Goal: Transaction & Acquisition: Book appointment/travel/reservation

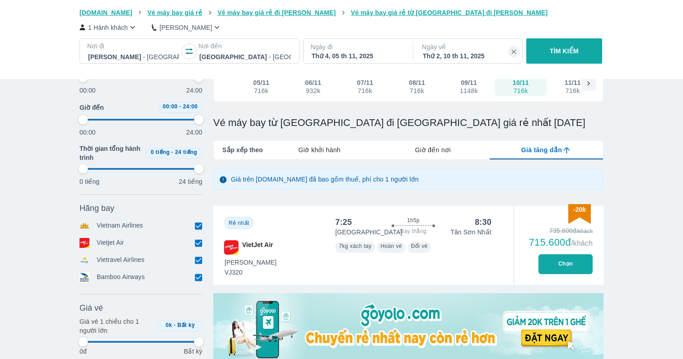
scroll to position [155, 0]
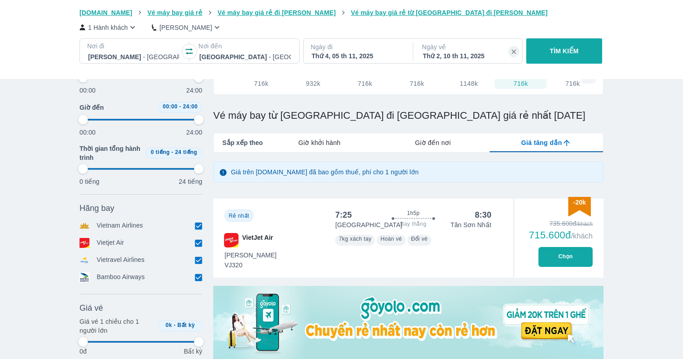
click at [568, 252] on button "Chọn" at bounding box center [565, 257] width 54 height 20
type input "97.9166666666667"
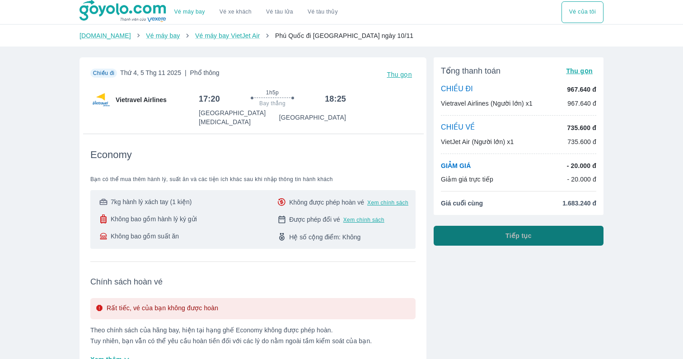
click at [568, 240] on button "Tiếp tục" at bounding box center [519, 236] width 170 height 20
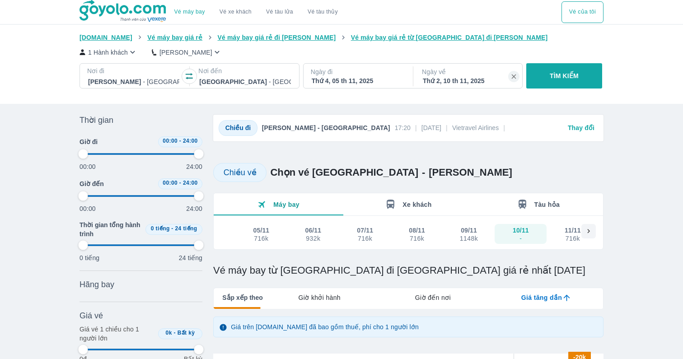
type input "97.9166666666667"
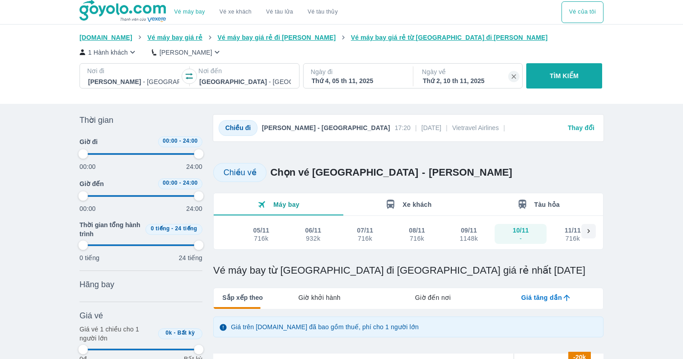
type input "97.9166666666667"
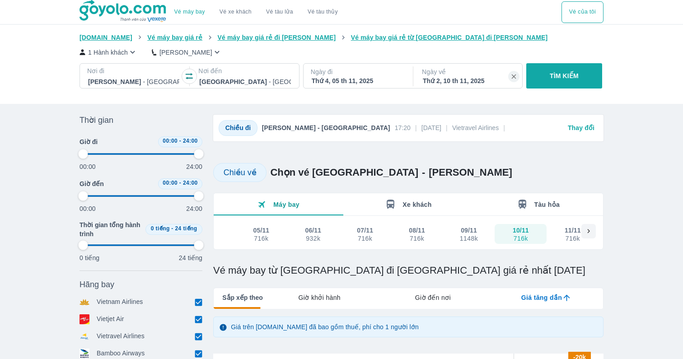
type input "97.9166666666667"
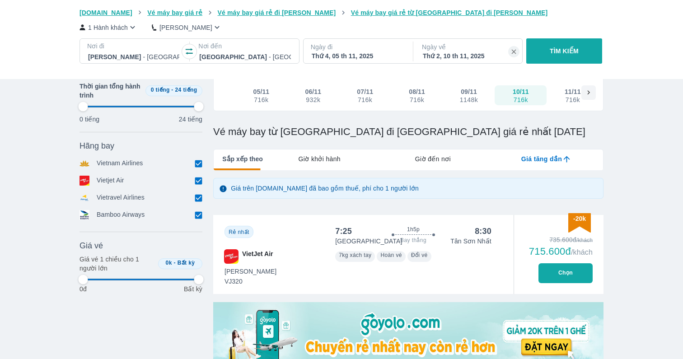
type input "97.9166666666667"
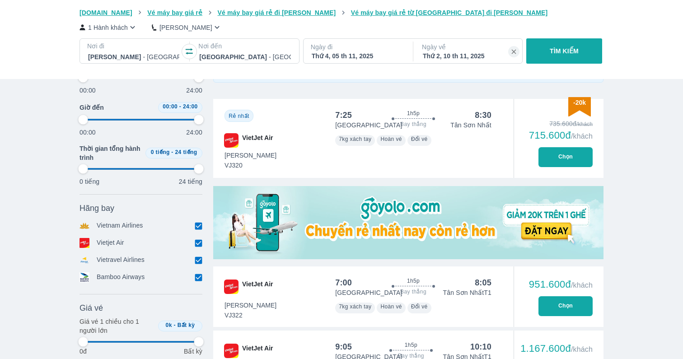
type input "97.9166666666667"
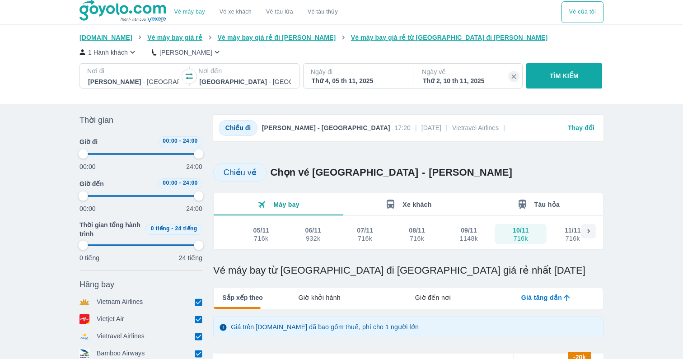
type input "97.9166666666667"
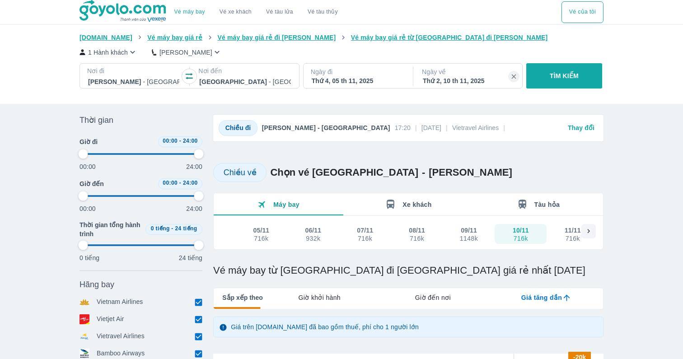
type input "97.9166666666667"
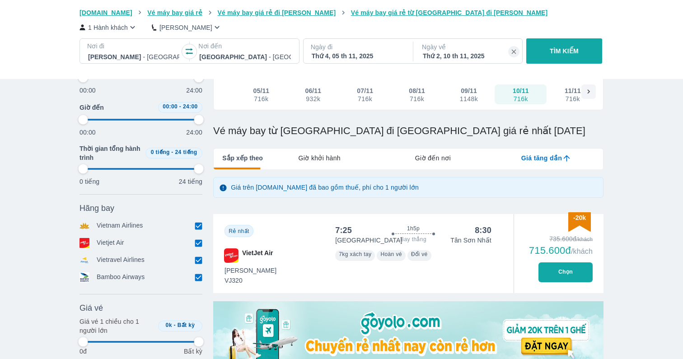
type input "97.9166666666667"
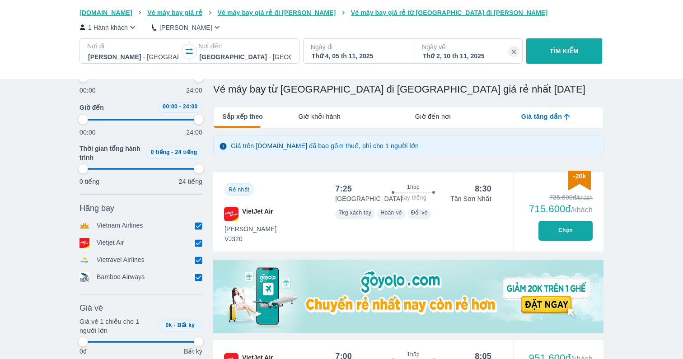
scroll to position [185, 0]
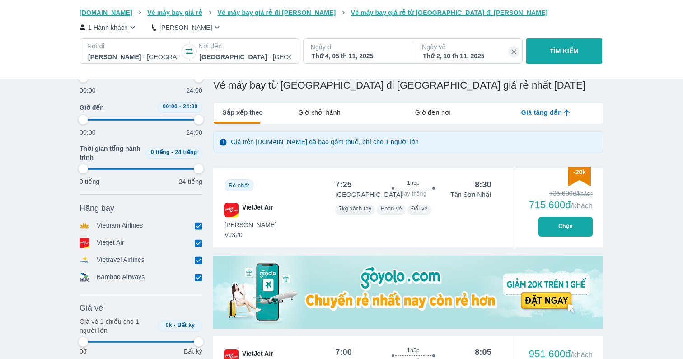
type input "97.9166666666667"
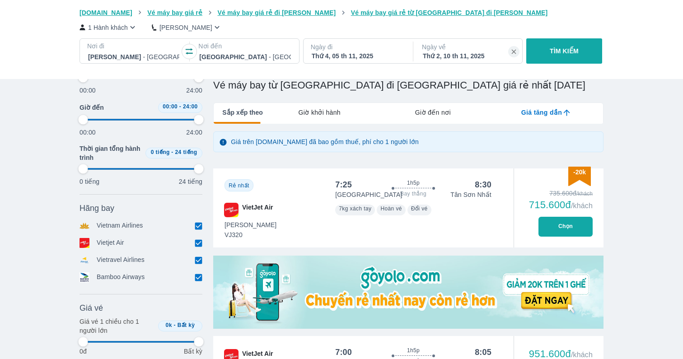
type input "97.9166666666667"
click at [565, 229] on button "Chọn" at bounding box center [565, 227] width 54 height 20
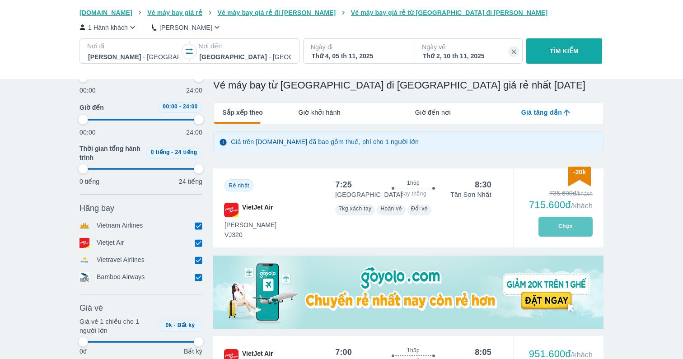
type input "97.9166666666667"
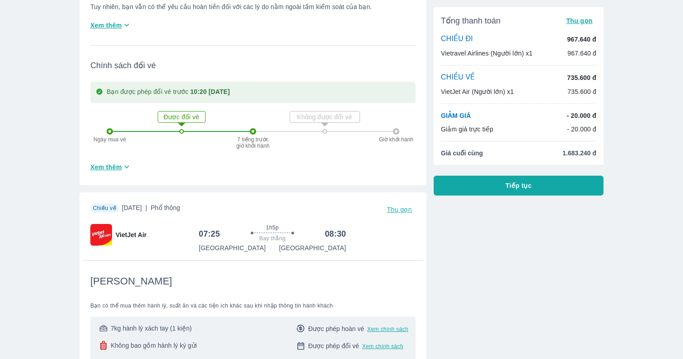
scroll to position [335, 0]
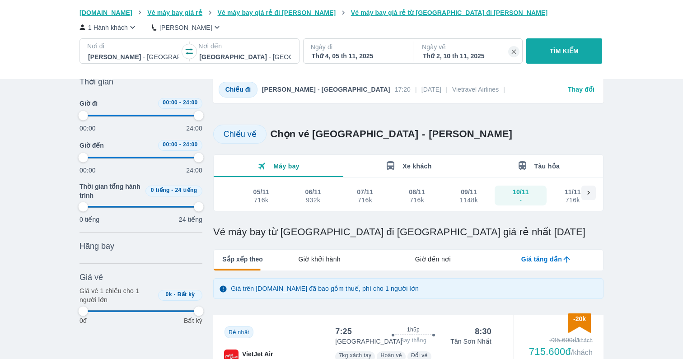
scroll to position [17, 0]
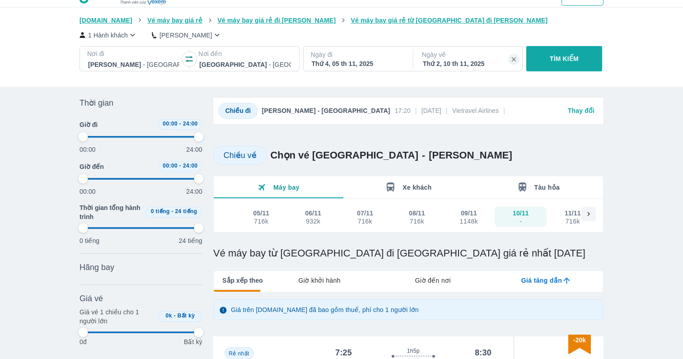
type input "97.9166666666667"
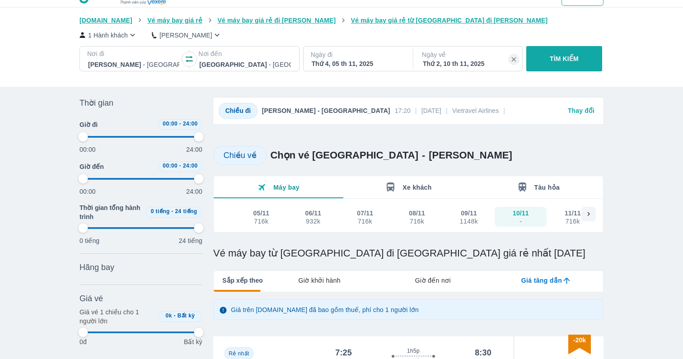
type input "97.9166666666667"
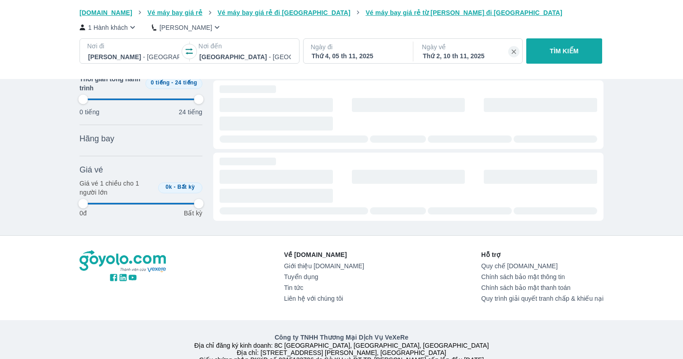
scroll to position [0, 1818]
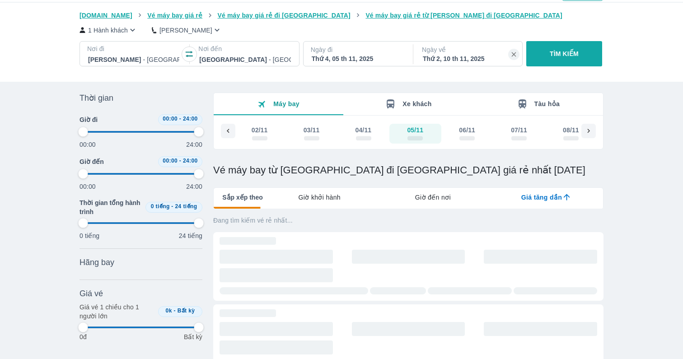
type input "97.9166666666667"
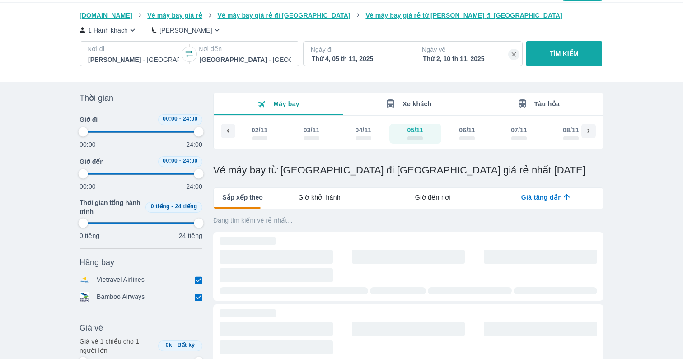
scroll to position [3, 0]
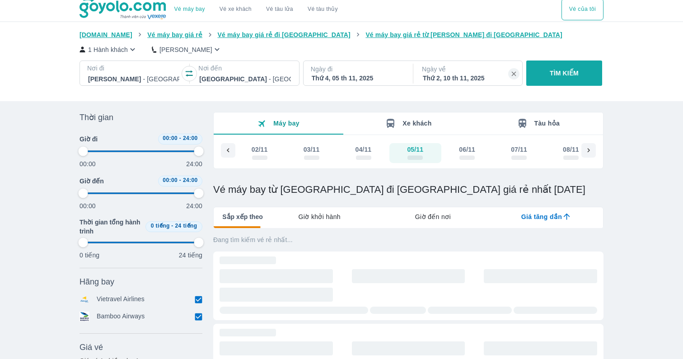
type input "97.9166666666667"
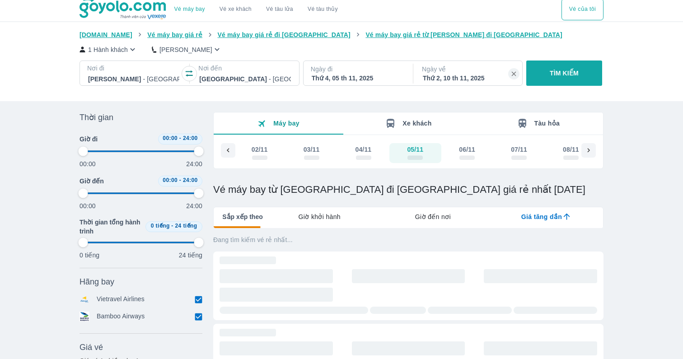
type input "97.9166666666667"
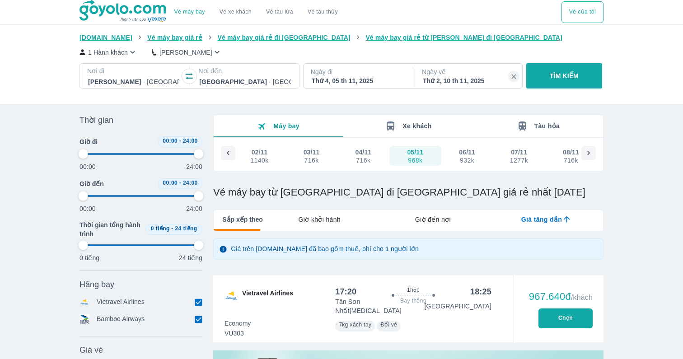
type input "97.9166666666667"
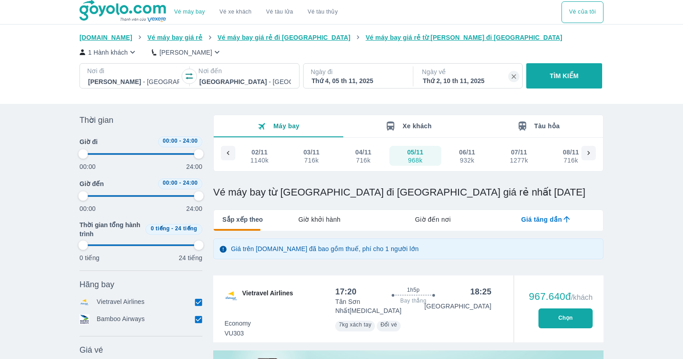
type input "97.9166666666667"
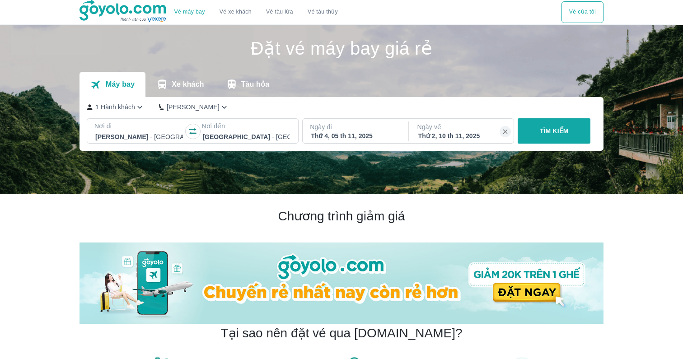
click at [372, 135] on div "Thứ 4, 05 th 11, 2025" at bounding box center [355, 135] width 88 height 9
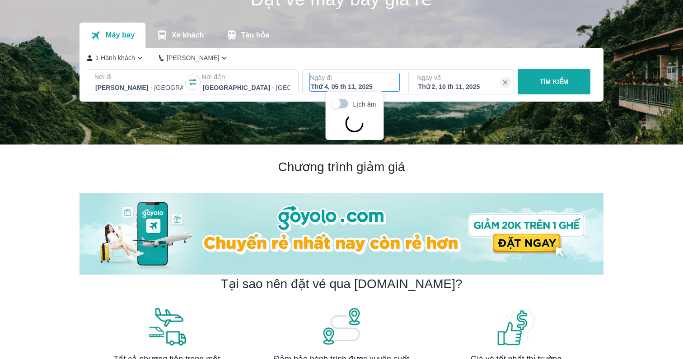
scroll to position [52, 0]
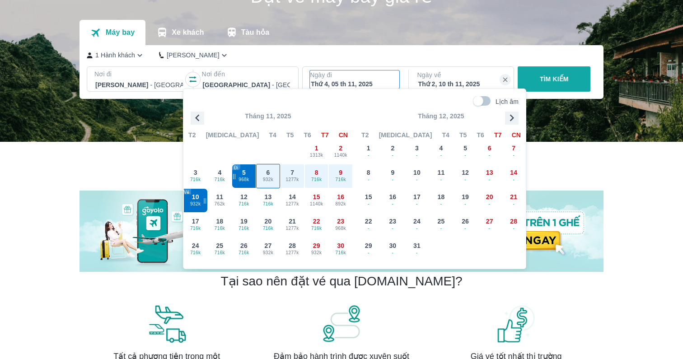
click at [271, 173] on div "6 932k" at bounding box center [268, 175] width 23 height 23
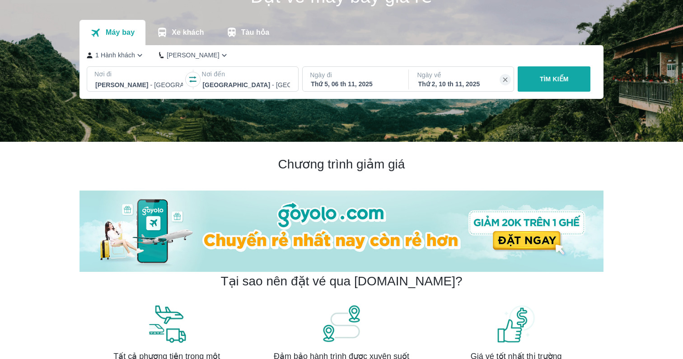
click at [481, 78] on p "Ngày về" at bounding box center [461, 74] width 89 height 9
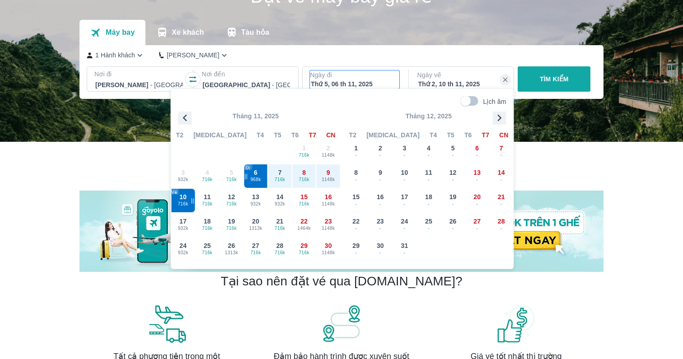
click at [366, 75] on p "Ngày đi" at bounding box center [354, 74] width 89 height 9
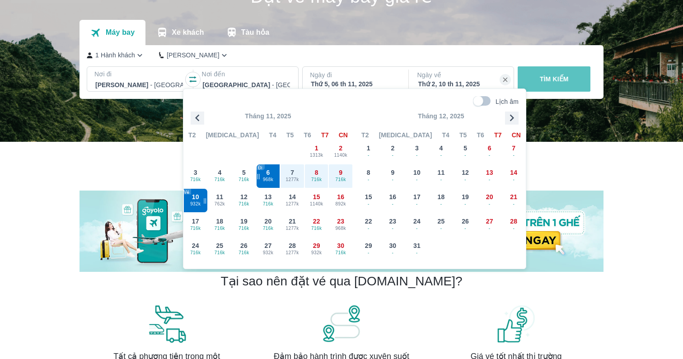
click at [566, 75] on p "TÌM KIẾM" at bounding box center [554, 79] width 29 height 9
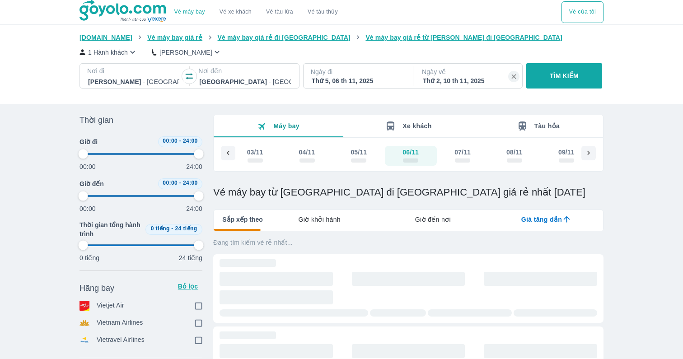
type input "97.9166666666667"
checkbox input "true"
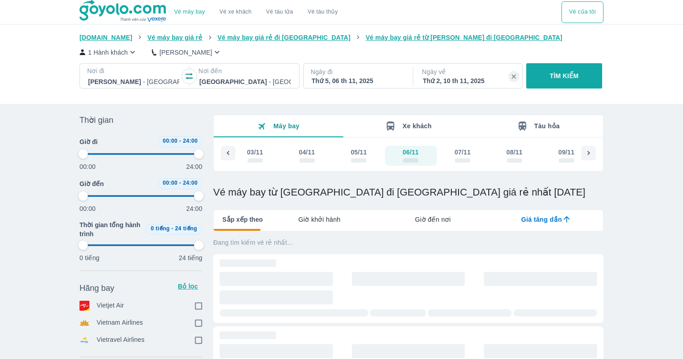
checkbox input "true"
type input "97.9166666666667"
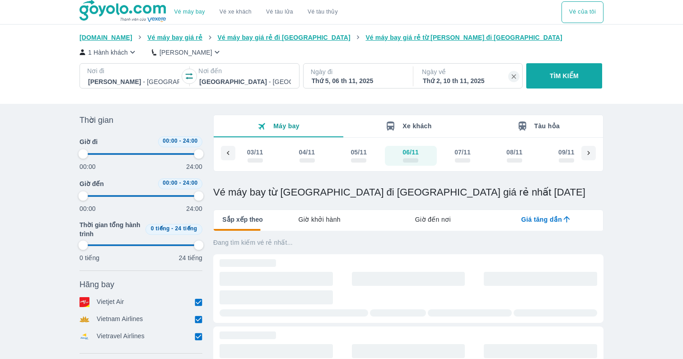
type input "97.9166666666667"
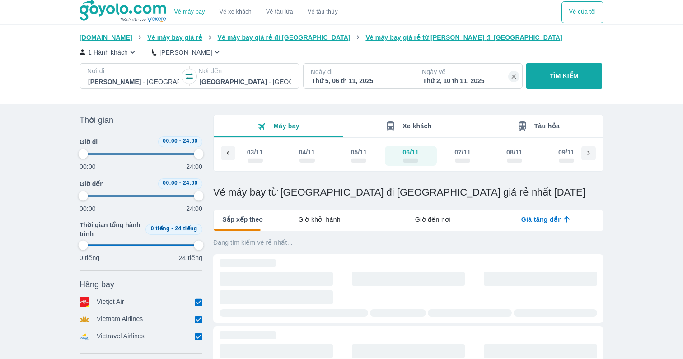
type input "97.9166666666667"
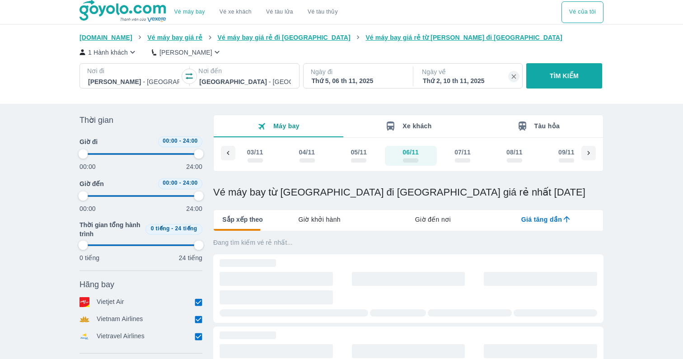
type input "97.9166666666667"
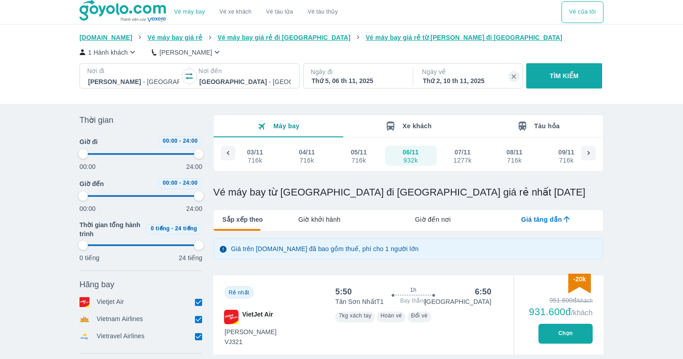
type input "97.9166666666667"
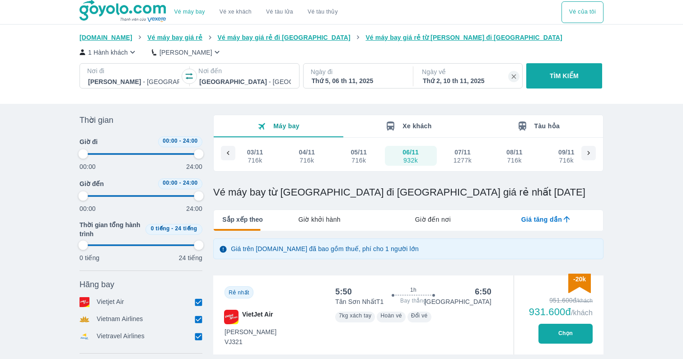
type input "97.9166666666667"
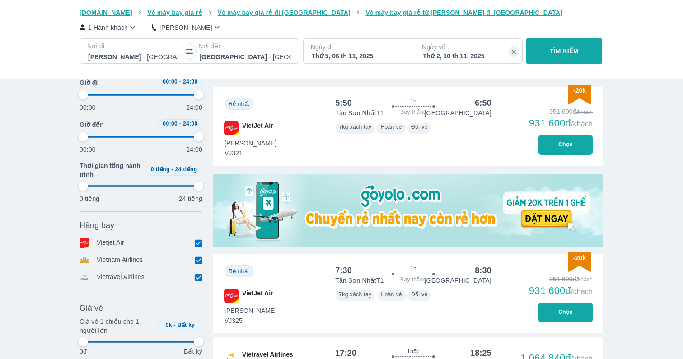
type input "97.9166666666667"
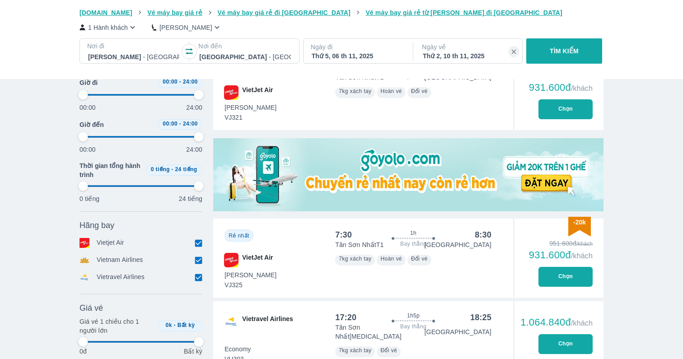
type input "97.9166666666667"
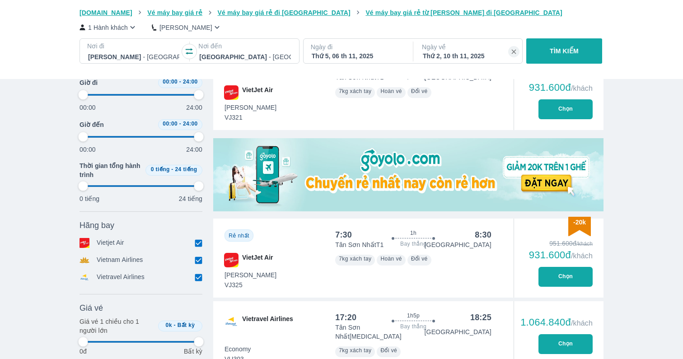
type input "97.9166666666667"
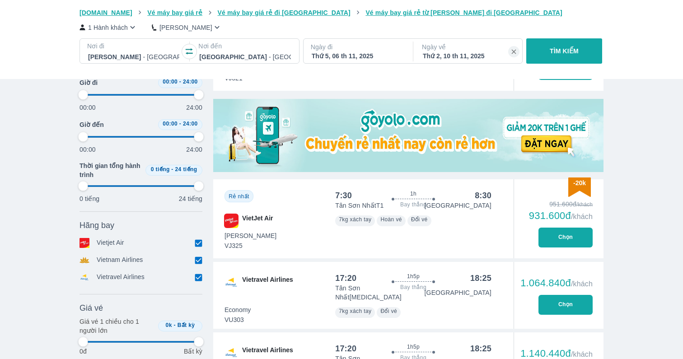
scroll to position [276, 0]
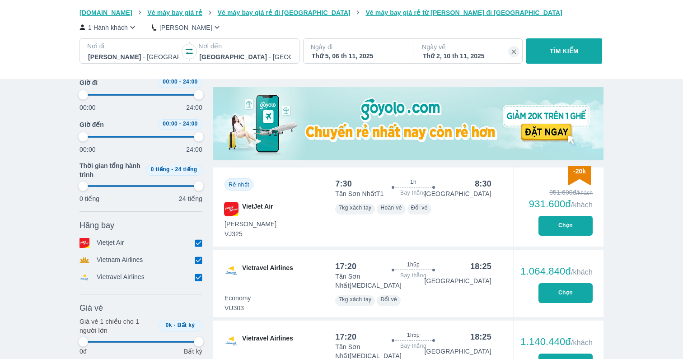
type input "97.9166666666667"
click at [572, 214] on div "951.600đ /khách 931.600đ /khách Chọn" at bounding box center [559, 207] width 90 height 79
click at [574, 222] on button "Chọn" at bounding box center [565, 226] width 54 height 20
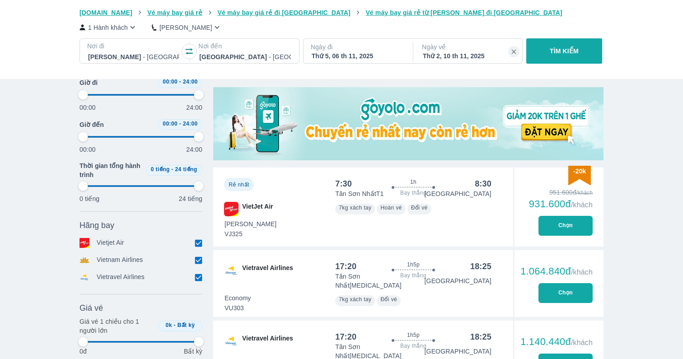
type input "97.9166666666667"
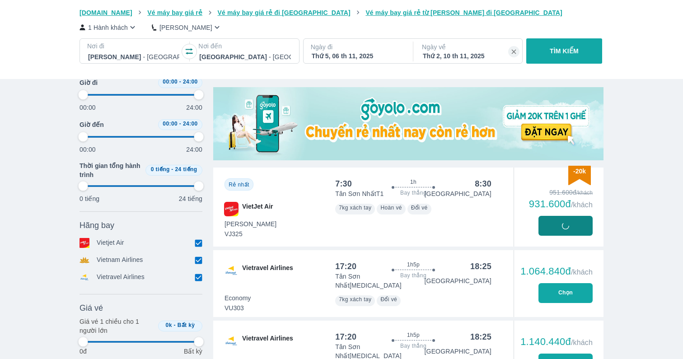
type input "97.9166666666667"
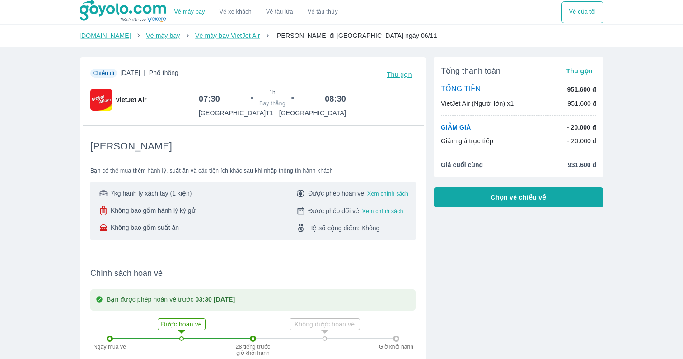
click at [567, 198] on button "Chọn vé chiều về" at bounding box center [519, 197] width 170 height 20
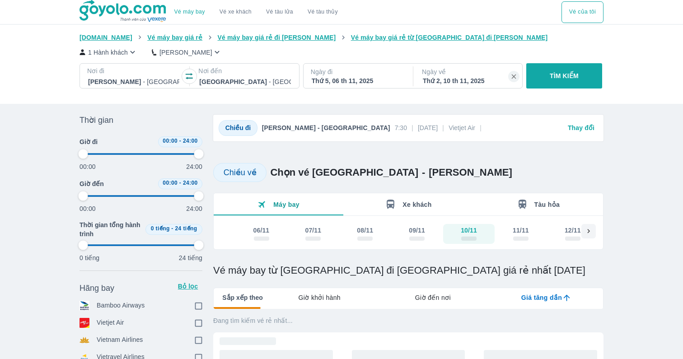
type input "97.9166666666667"
checkbox input "true"
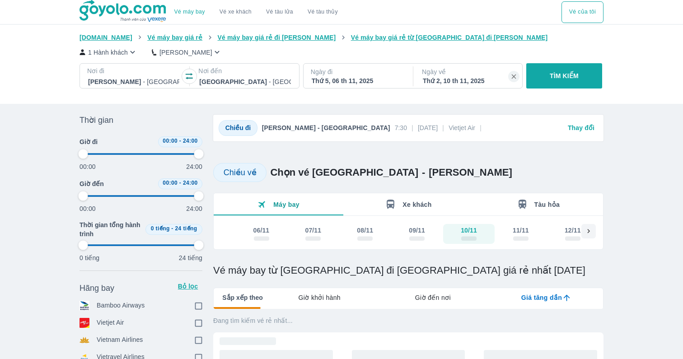
checkbox input "true"
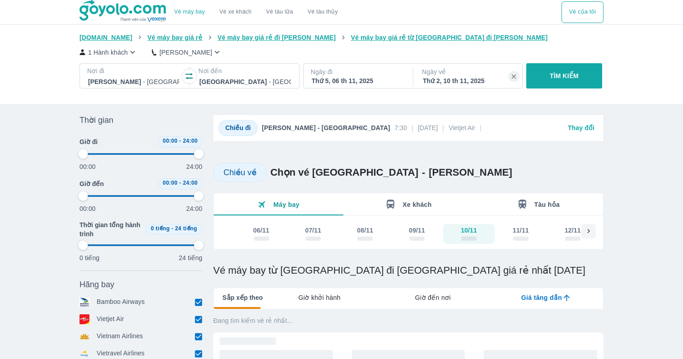
type input "97.9166666666667"
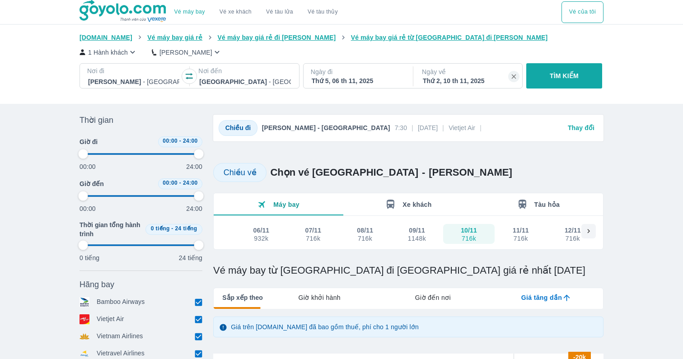
type input "97.9166666666667"
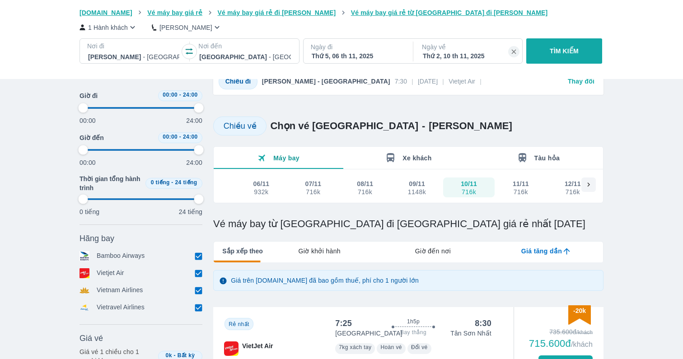
type input "97.9166666666667"
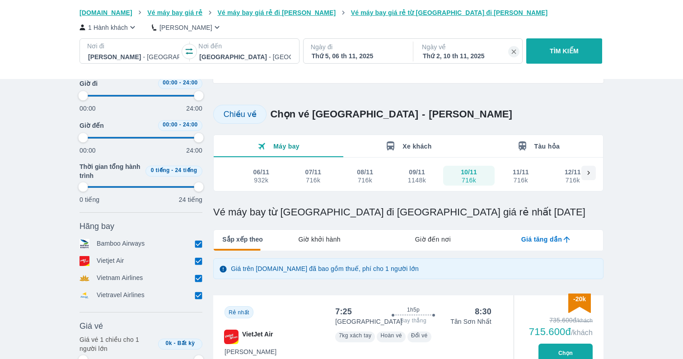
type input "97.9166666666667"
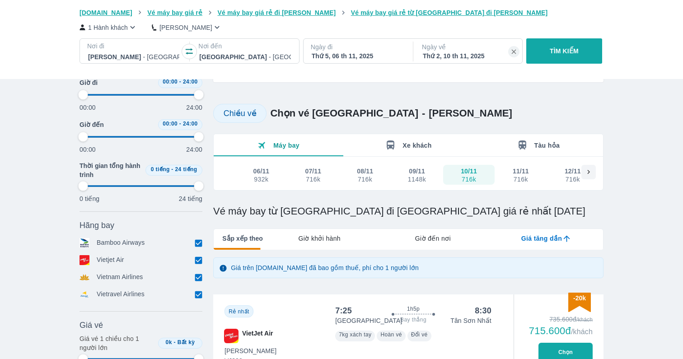
type input "97.9166666666667"
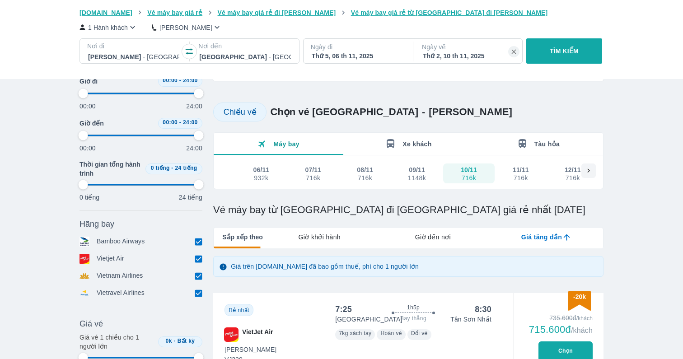
type input "97.9166666666667"
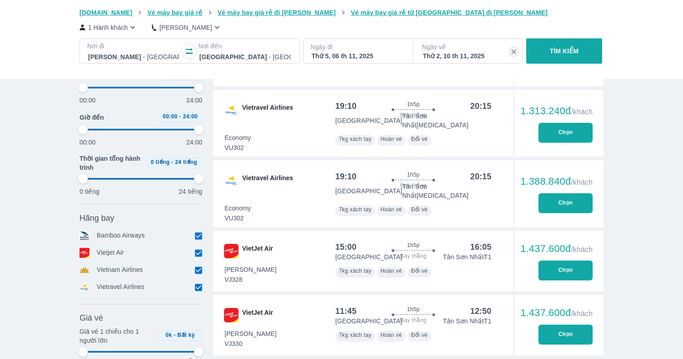
scroll to position [547, 0]
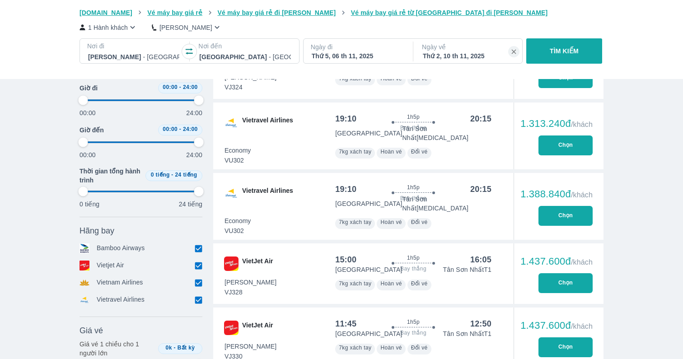
type input "97.9166666666667"
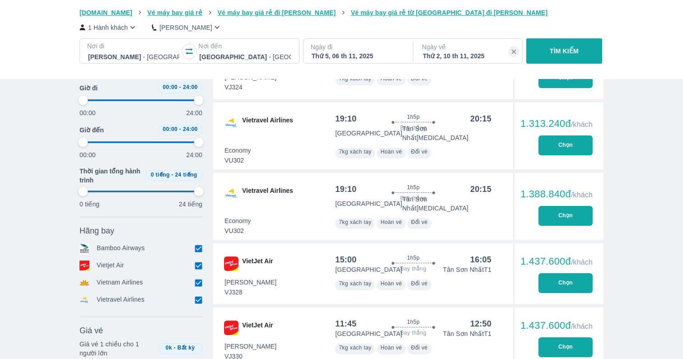
type input "97.9166666666667"
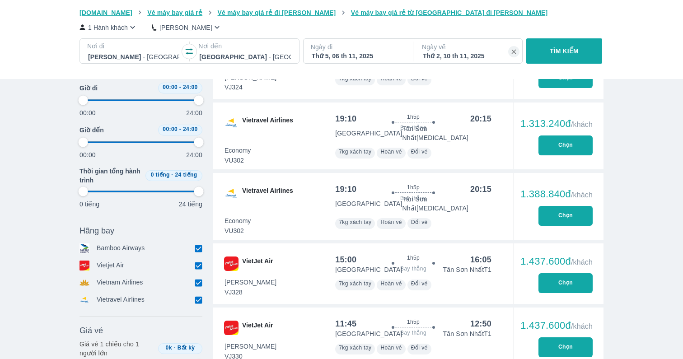
type input "97.9166666666667"
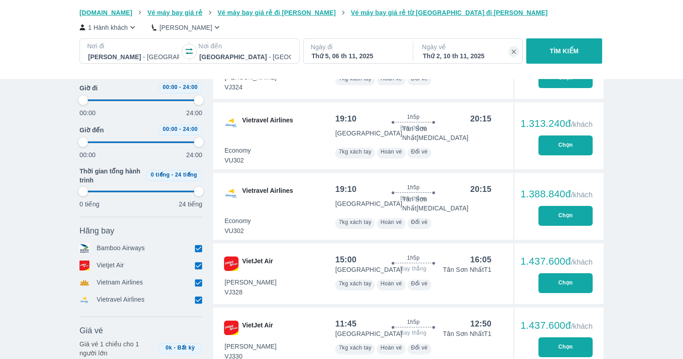
type input "97.9166666666667"
click at [577, 139] on button "Chọn" at bounding box center [565, 146] width 54 height 20
type input "97.9166666666667"
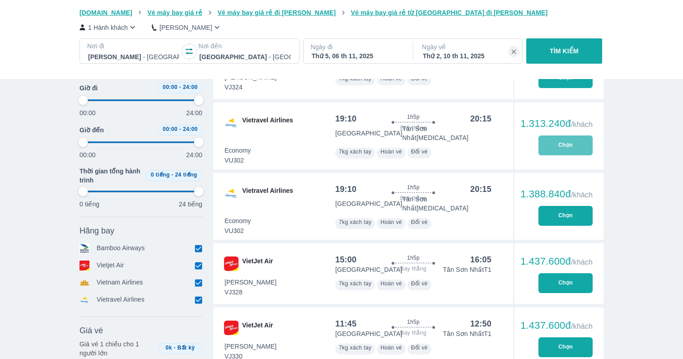
type input "97.9166666666667"
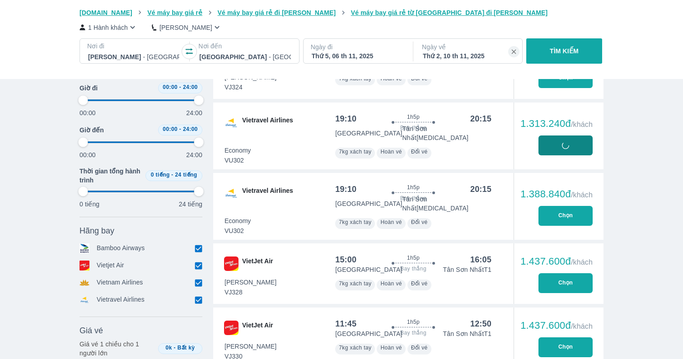
type input "97.9166666666667"
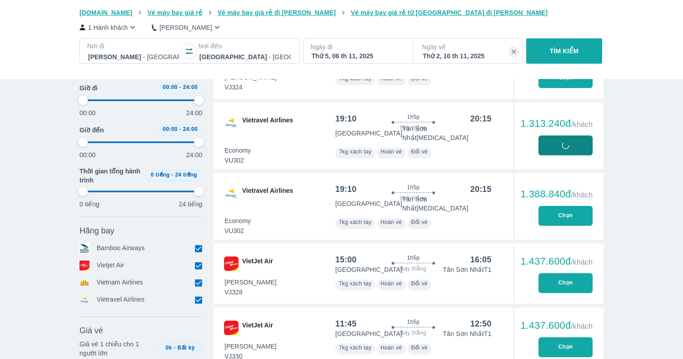
type input "97.9166666666667"
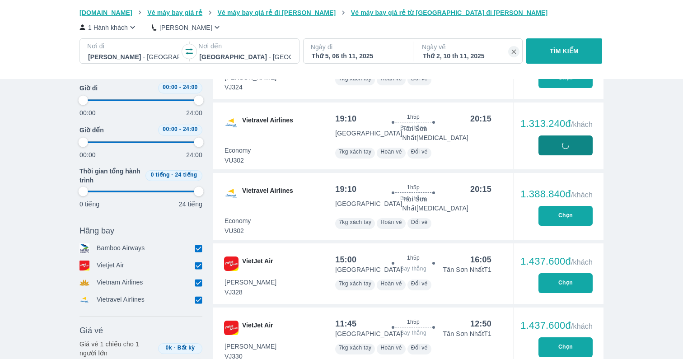
type input "97.9166666666667"
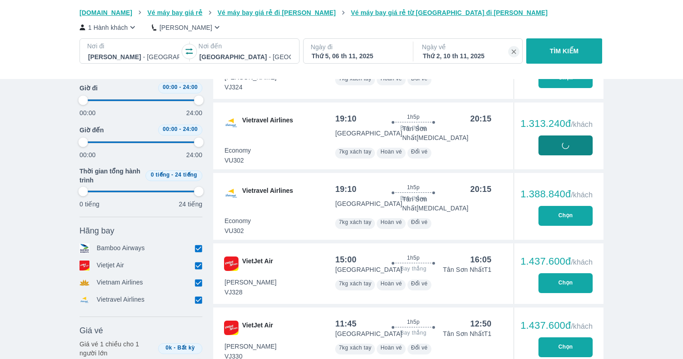
type input "97.9166666666667"
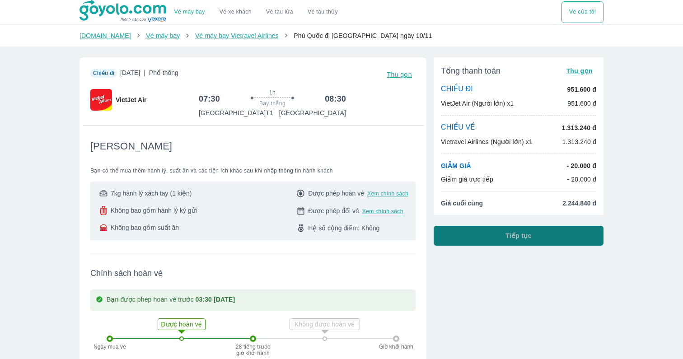
click at [531, 229] on button "Tiếp tục" at bounding box center [519, 236] width 170 height 20
